Goal: Task Accomplishment & Management: Manage account settings

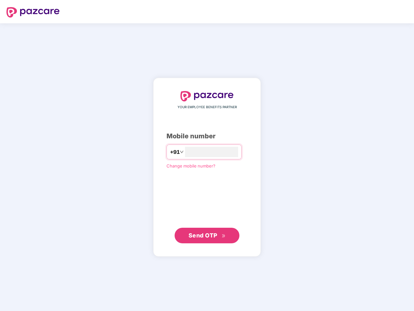
click at [207, 155] on input "number" at bounding box center [211, 152] width 53 height 10
click at [33, 12] on img at bounding box center [32, 12] width 53 height 10
click at [170, 152] on span "+91" at bounding box center [175, 152] width 10 height 8
click at [207, 235] on span "Send OTP" at bounding box center [202, 234] width 29 height 7
